Goal: Task Accomplishment & Management: Complete application form

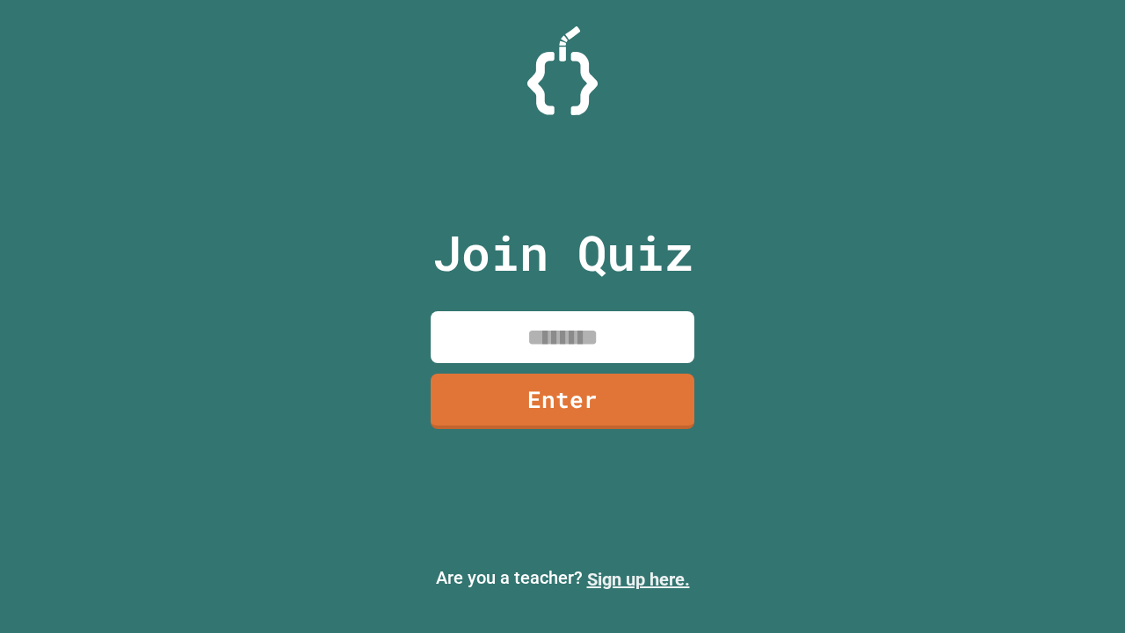
click at [638, 579] on link "Sign up here." at bounding box center [638, 579] width 103 height 21
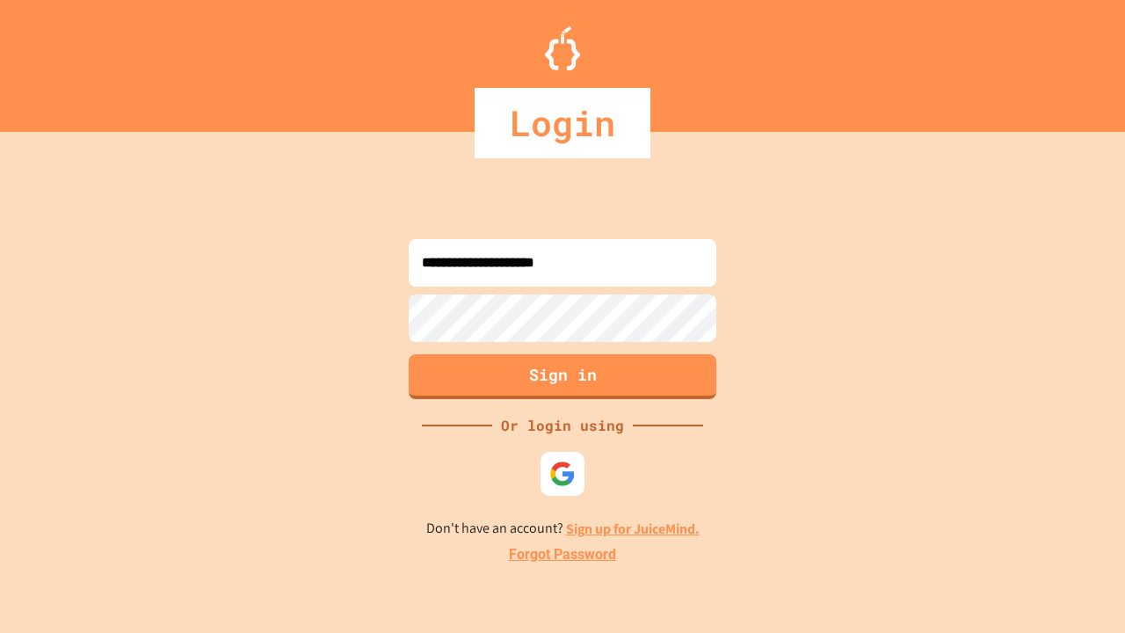
type input "**********"
